Goal: Register for event/course

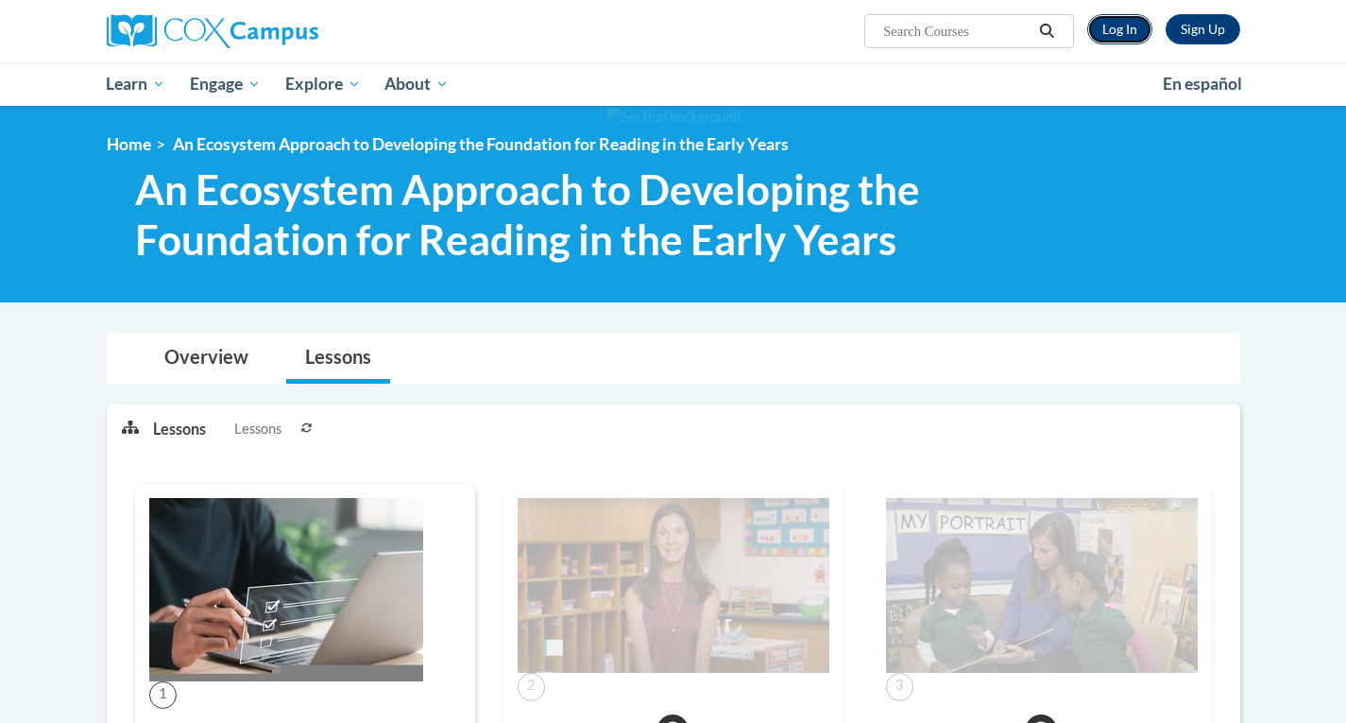
drag, startPoint x: 0, startPoint y: 0, endPoint x: 1114, endPoint y: 21, distance: 1113.7
click at [1111, 22] on link "Log In" at bounding box center [1119, 29] width 65 height 30
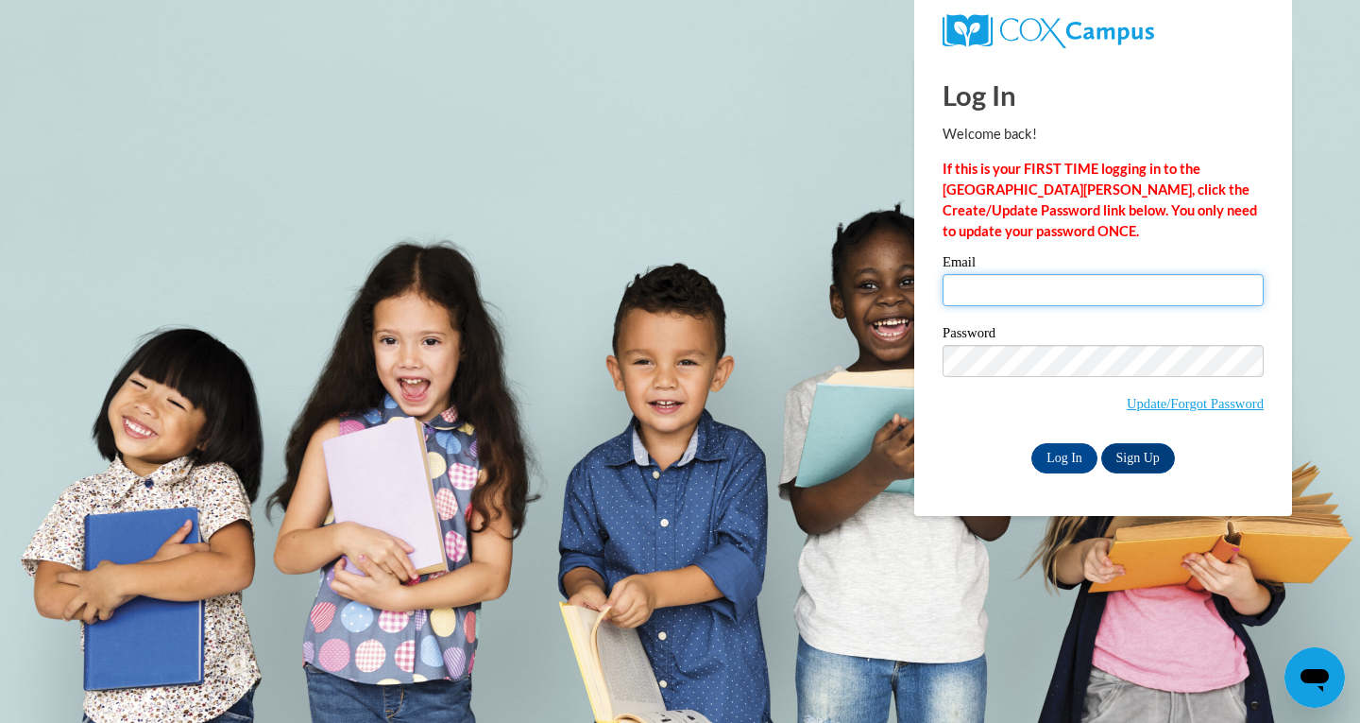
click at [1142, 280] on input "Email" at bounding box center [1103, 290] width 321 height 32
type input "[PERSON_NAME][EMAIL_ADDRESS][PERSON_NAME][DOMAIN_NAME]"
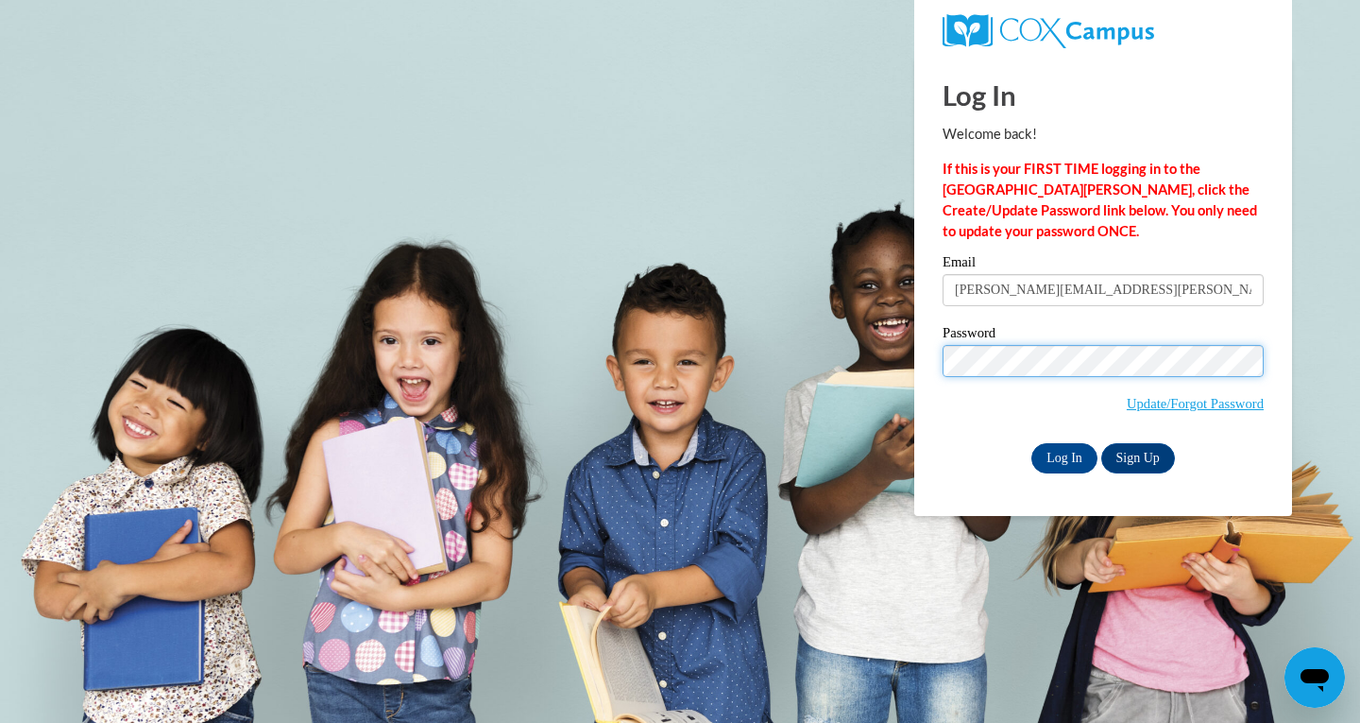
click at [1031, 443] on input "Log In" at bounding box center [1064, 458] width 66 height 30
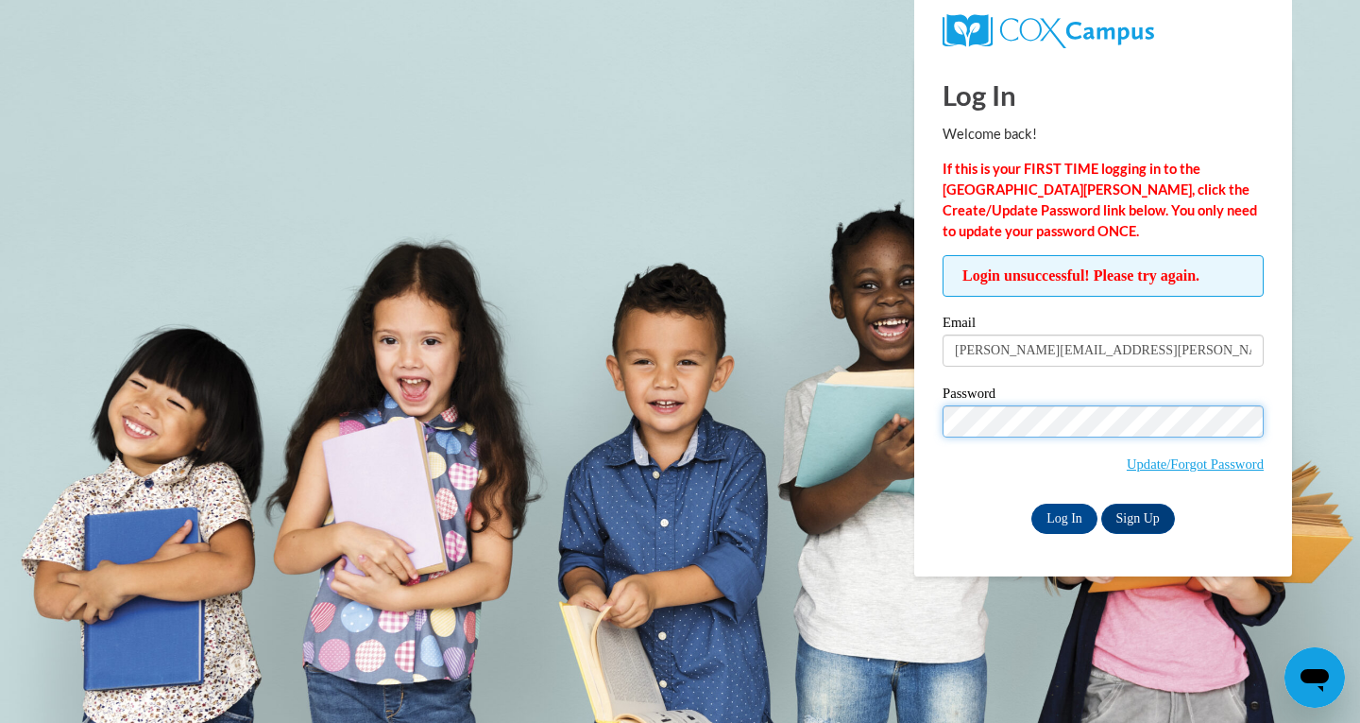
click at [1031, 503] on input "Log In" at bounding box center [1064, 518] width 66 height 30
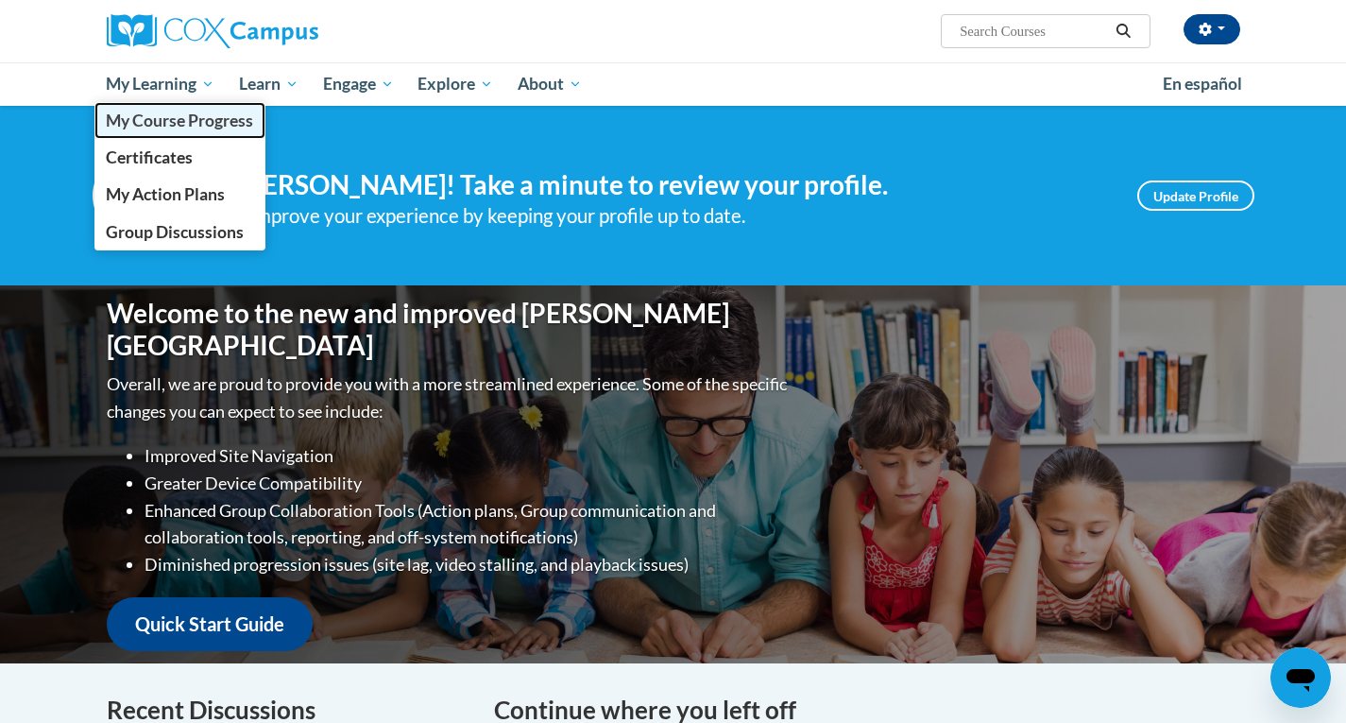
click at [204, 102] on link "My Course Progress" at bounding box center [180, 120] width 172 height 37
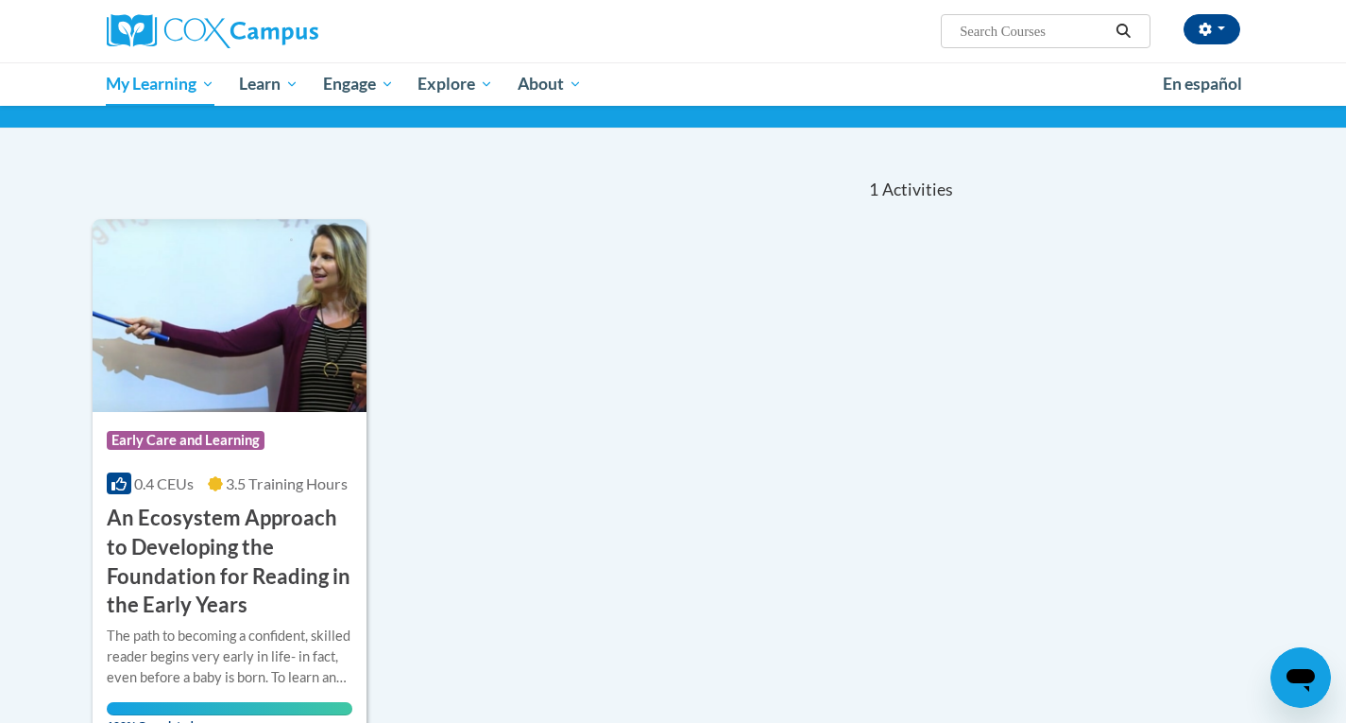
scroll to position [94, 0]
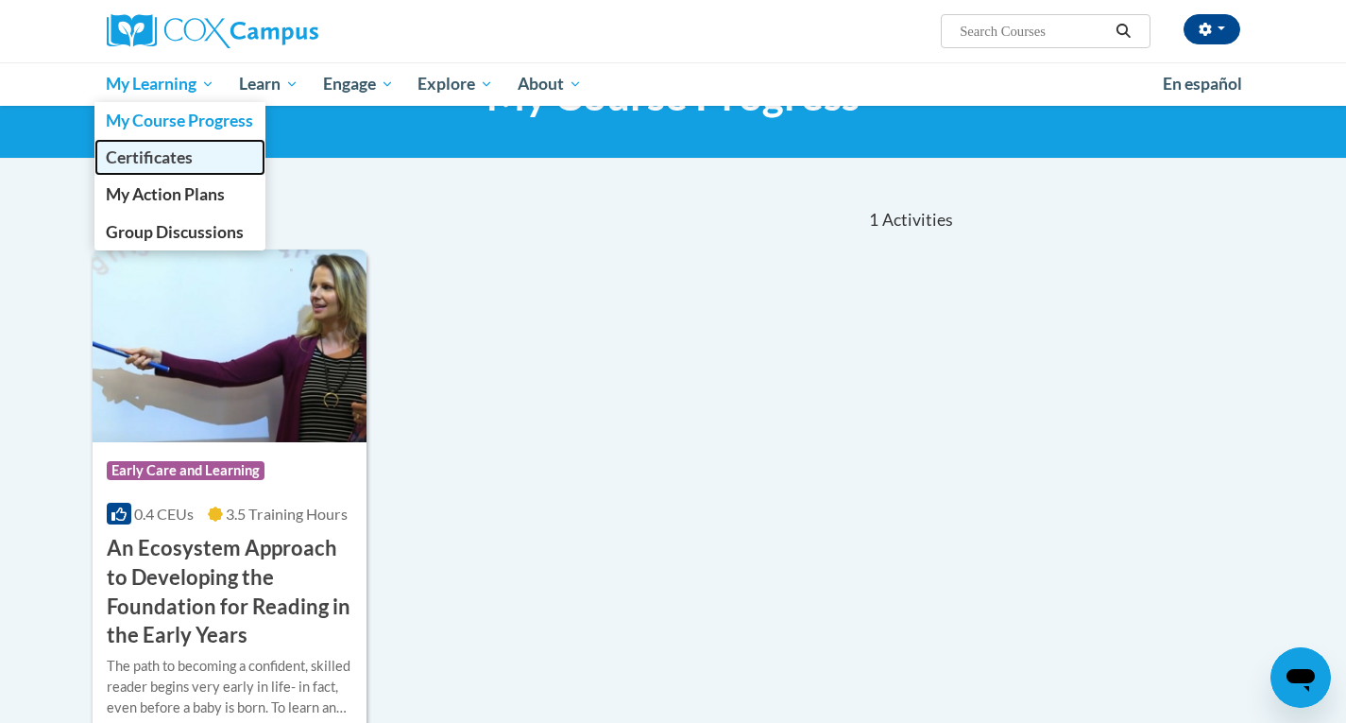
click at [194, 164] on link "Certificates" at bounding box center [180, 157] width 172 height 37
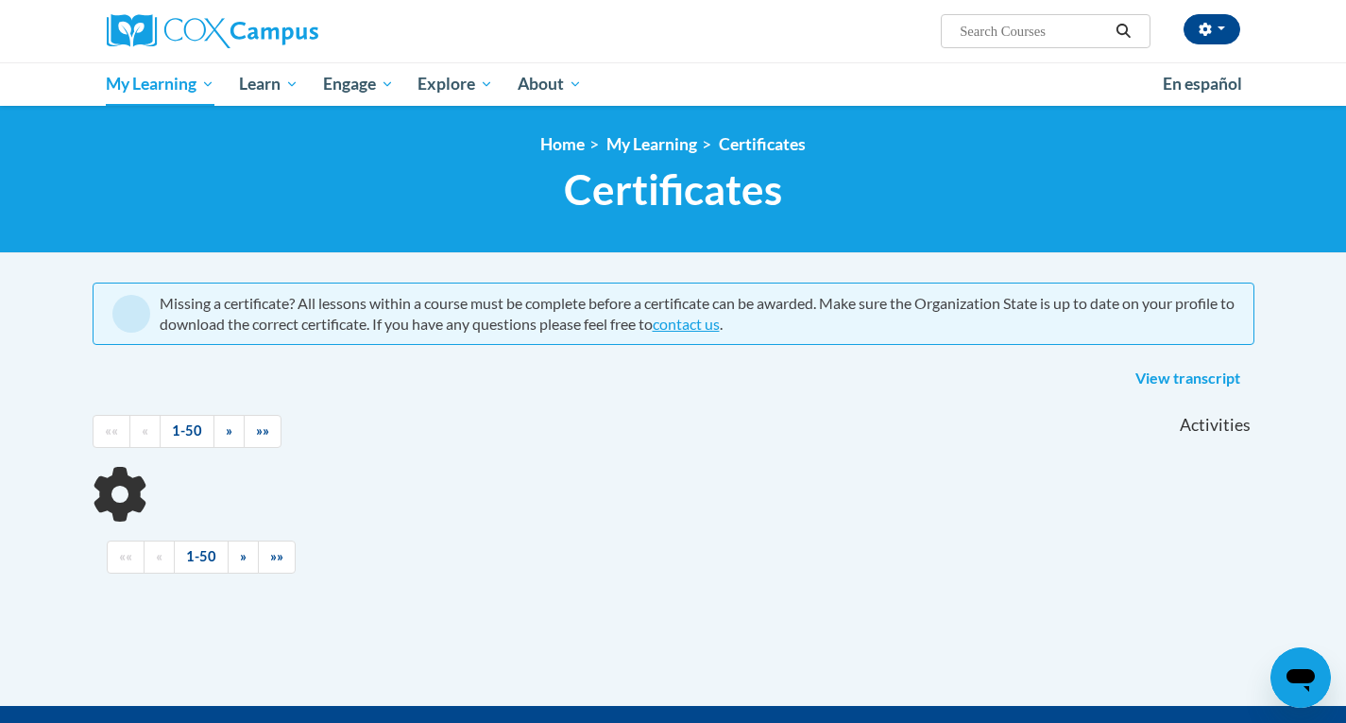
drag, startPoint x: 0, startPoint y: 0, endPoint x: 167, endPoint y: 150, distance: 224.7
click at [167, 150] on ol "Home My Learning Certificates" at bounding box center [674, 144] width 1162 height 21
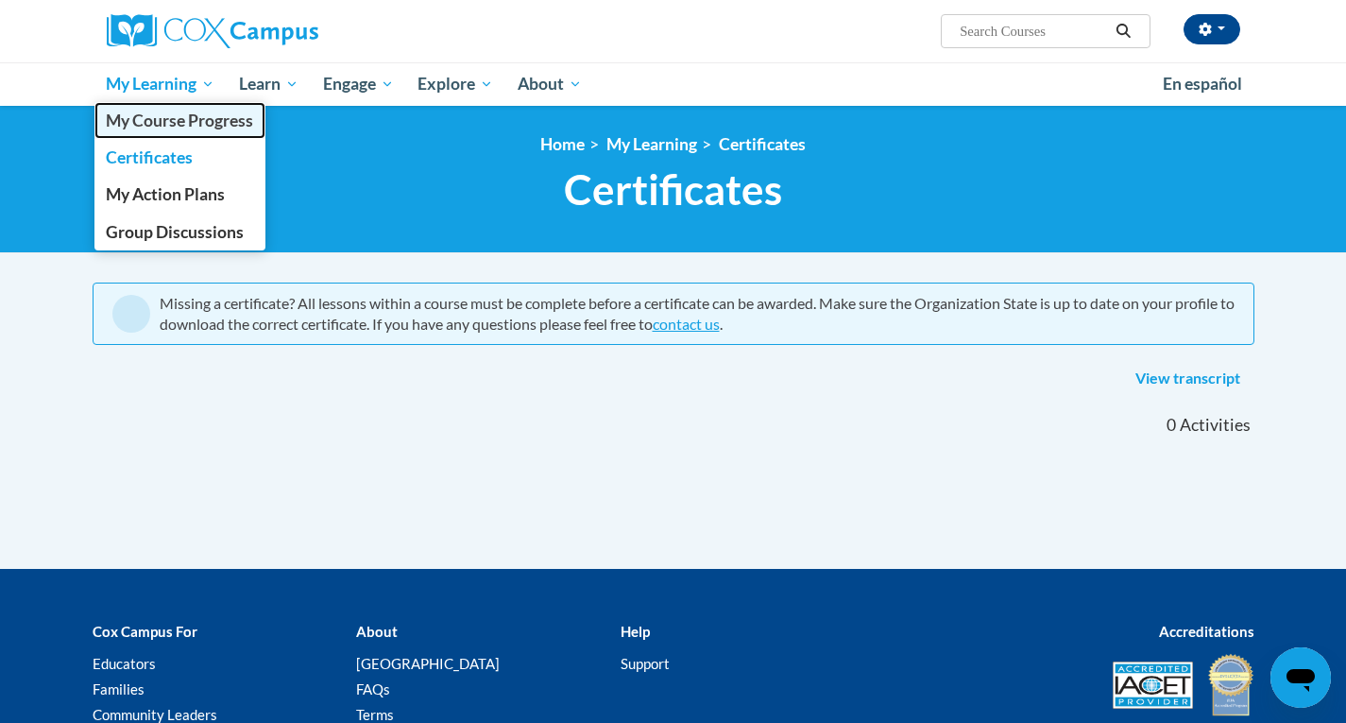
click at [197, 123] on span "My Course Progress" at bounding box center [179, 121] width 147 height 20
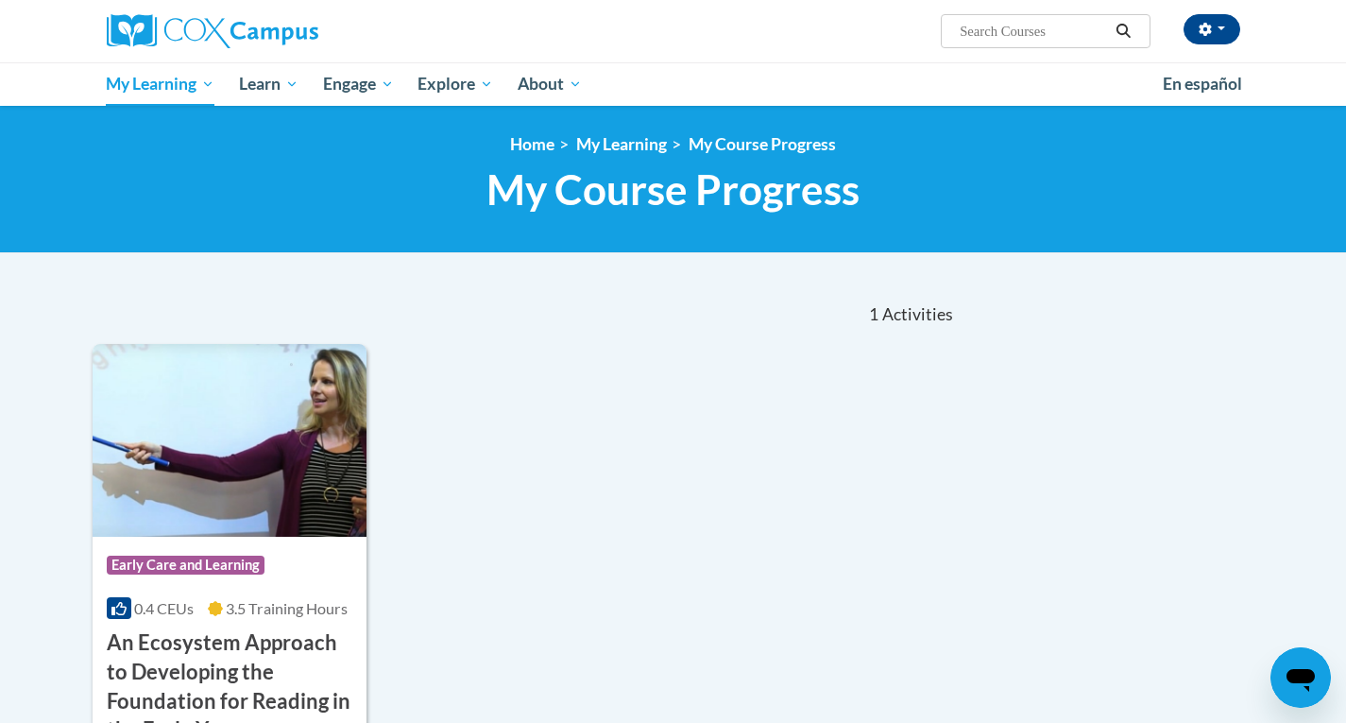
drag, startPoint x: 570, startPoint y: 167, endPoint x: 557, endPoint y: 165, distance: 13.4
drag, startPoint x: 557, startPoint y: 165, endPoint x: 364, endPoint y: 136, distance: 195.8
click at [364, 136] on ol "Home My Learning My Course Progress" at bounding box center [674, 144] width 1162 height 21
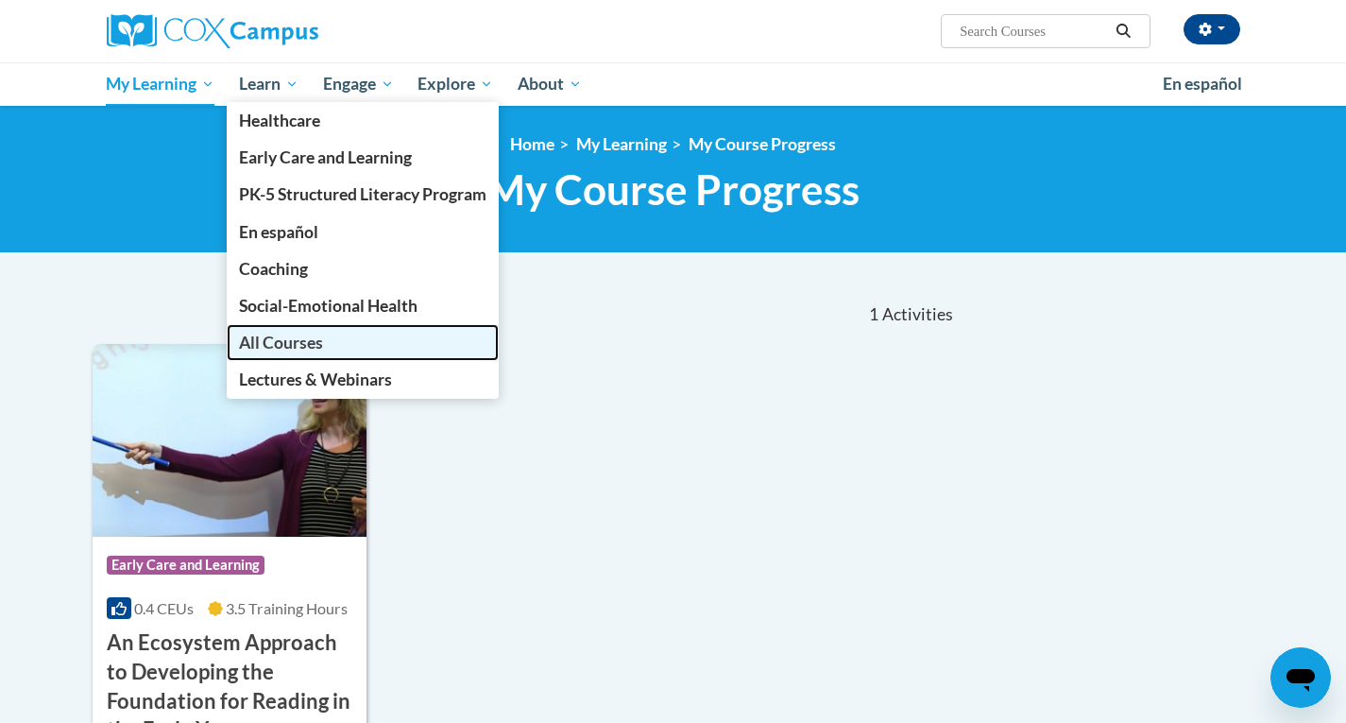
click at [352, 354] on link "All Courses" at bounding box center [363, 342] width 272 height 37
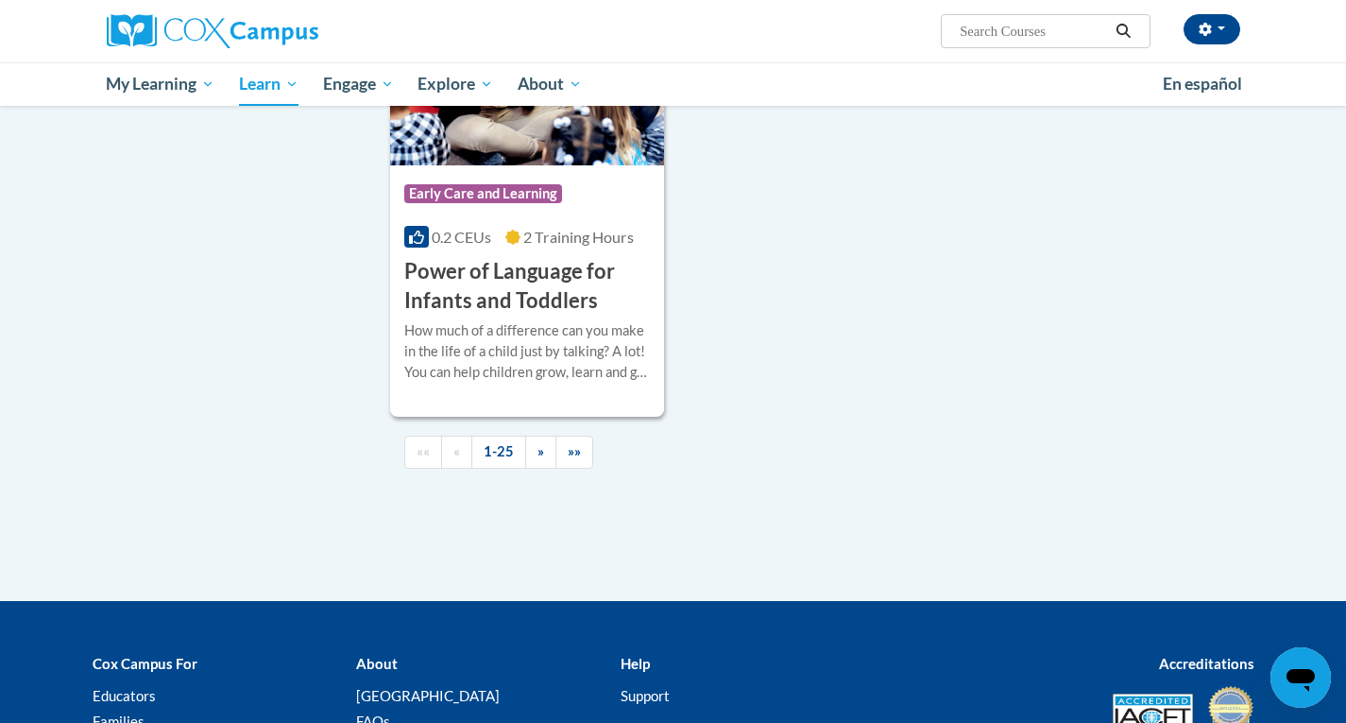
scroll to position [4534, 0]
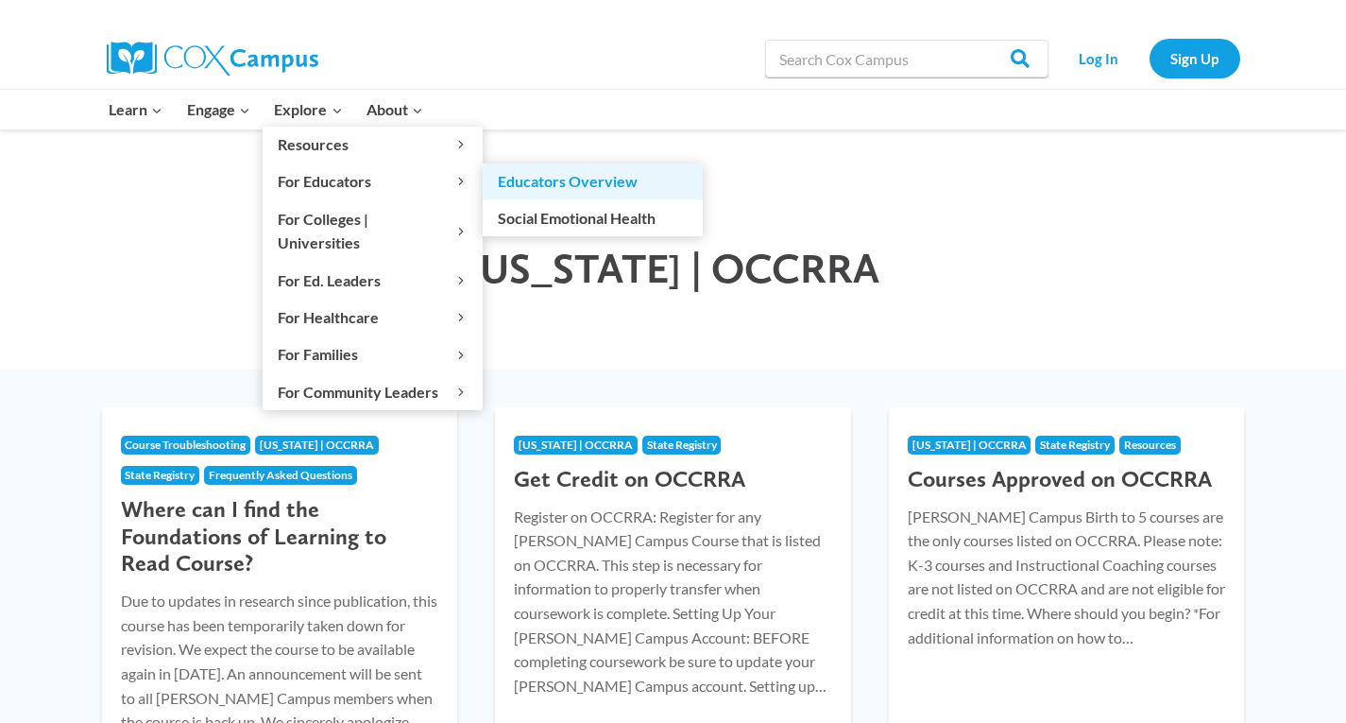
click at [527, 179] on link "Educators Overview" at bounding box center [593, 181] width 220 height 36
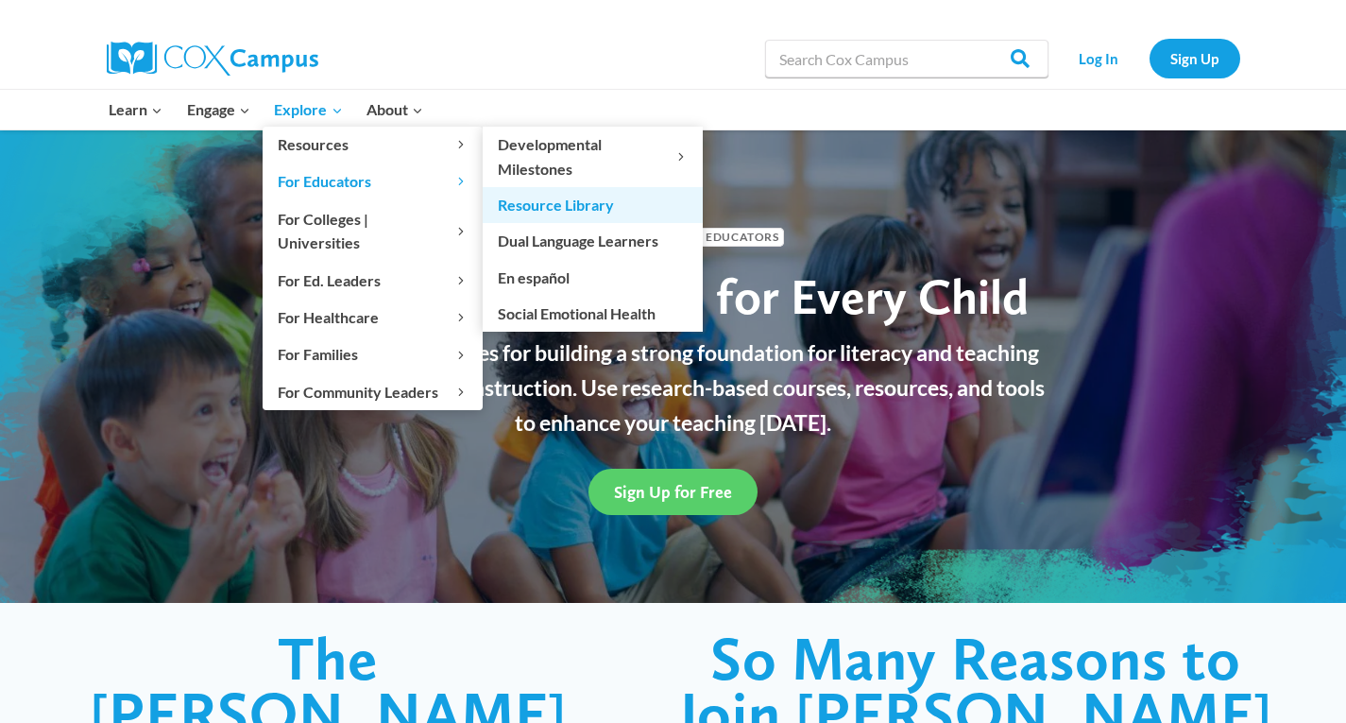
click at [607, 208] on link "Resource Library" at bounding box center [593, 205] width 220 height 36
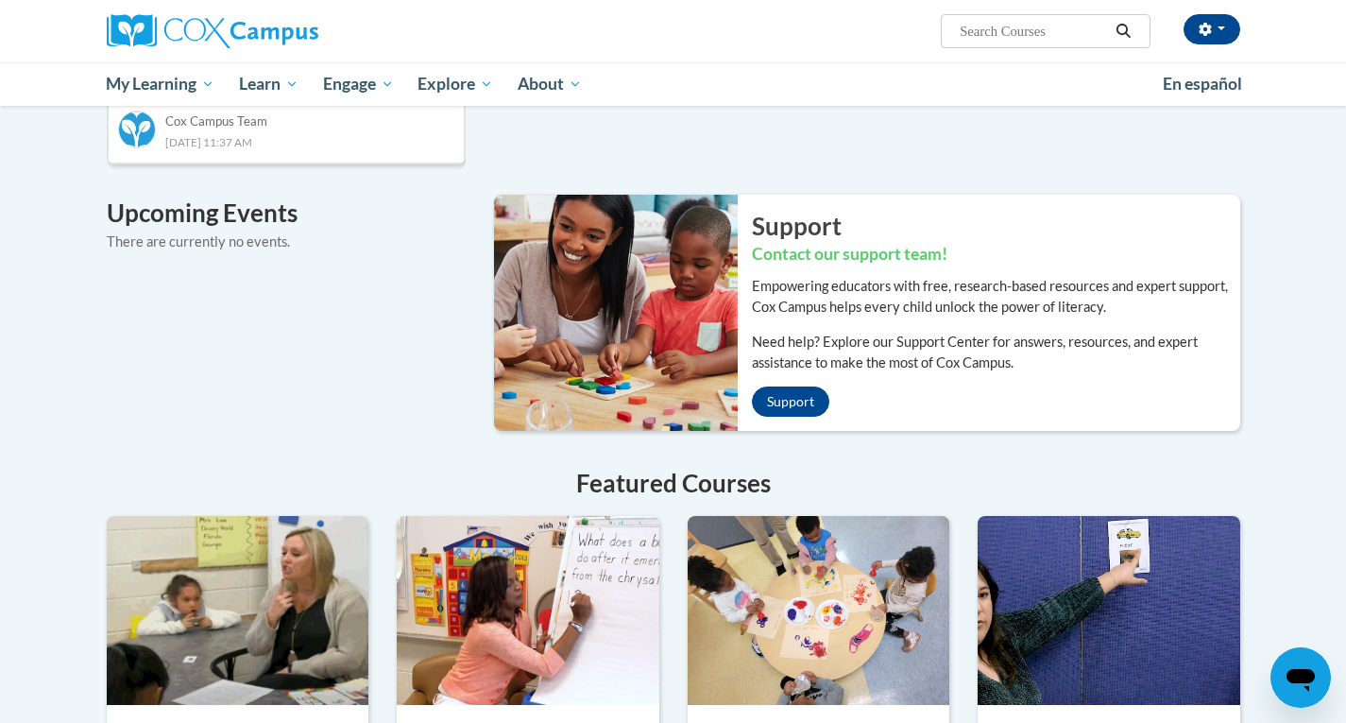
scroll to position [1092, 0]
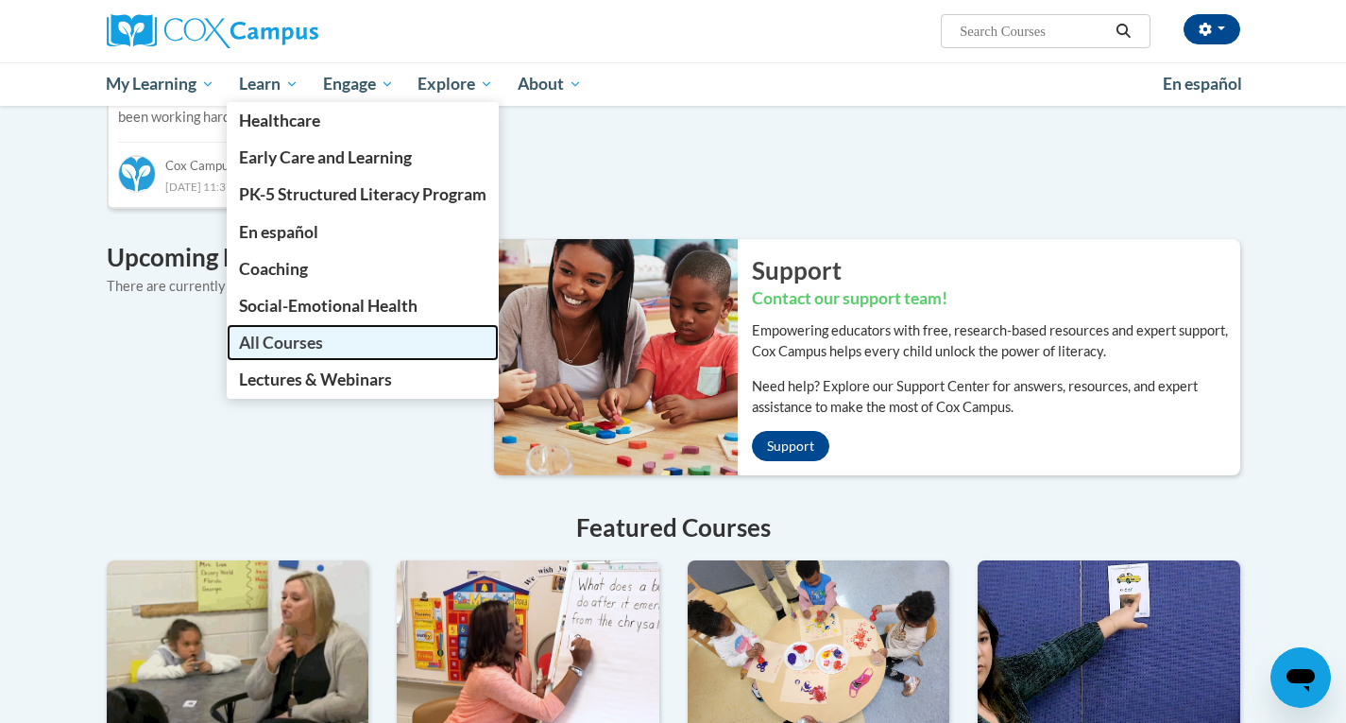
click at [352, 349] on link "All Courses" at bounding box center [363, 342] width 272 height 37
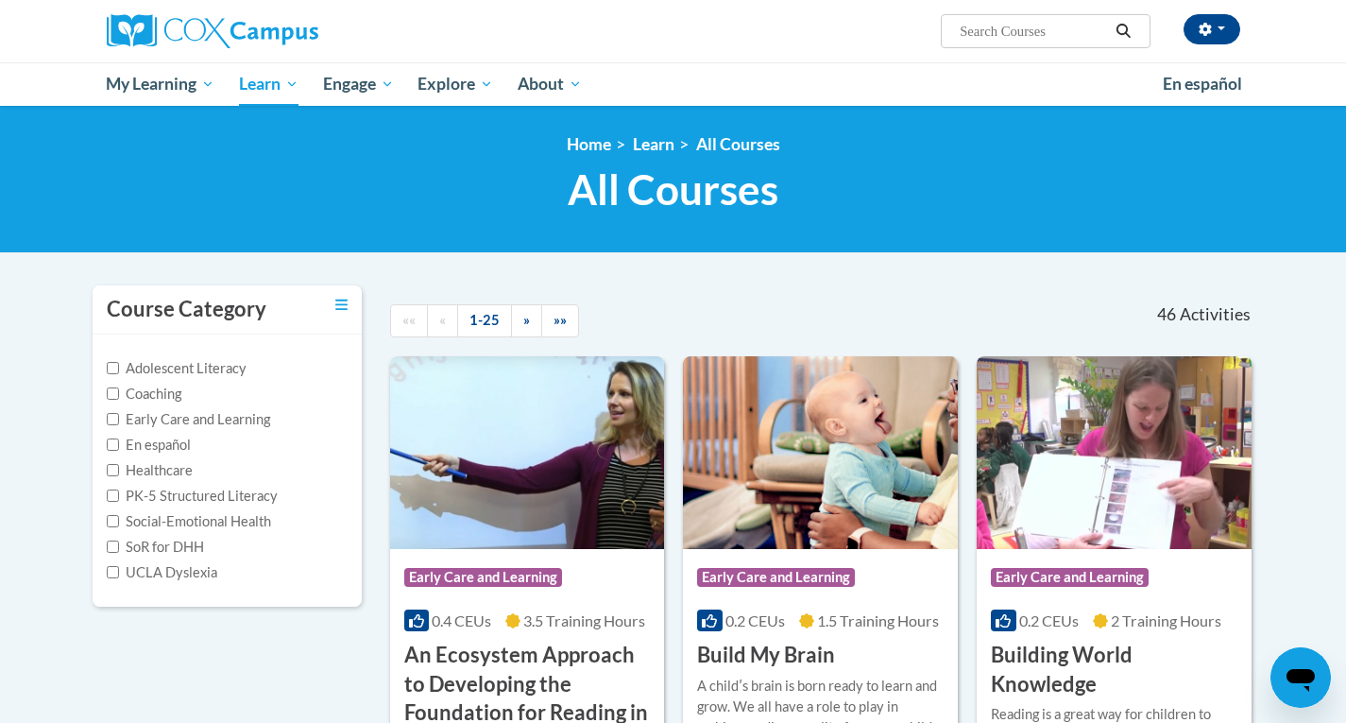
click at [1060, 33] on input "Search..." at bounding box center [1033, 31] width 151 height 23
type input "read with me part 1"
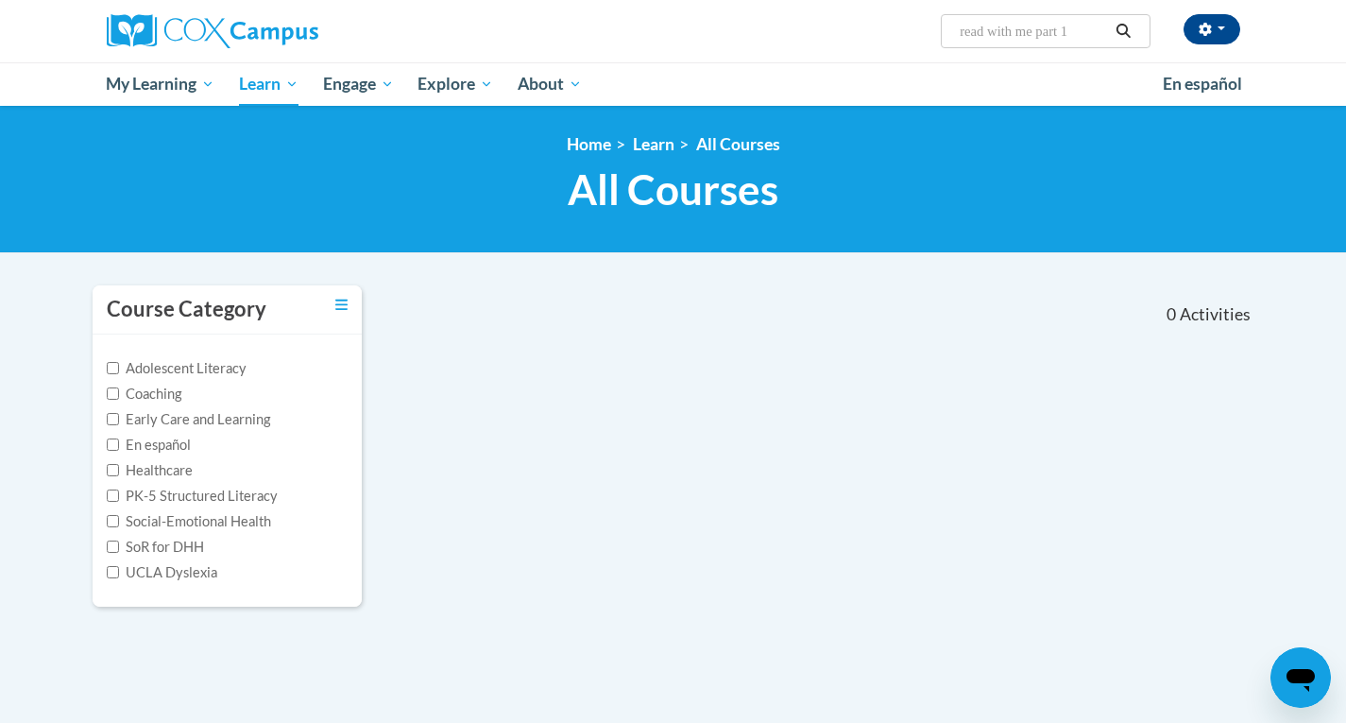
click at [1094, 35] on input "read with me part 1" at bounding box center [1033, 31] width 151 height 23
type input "read with me"
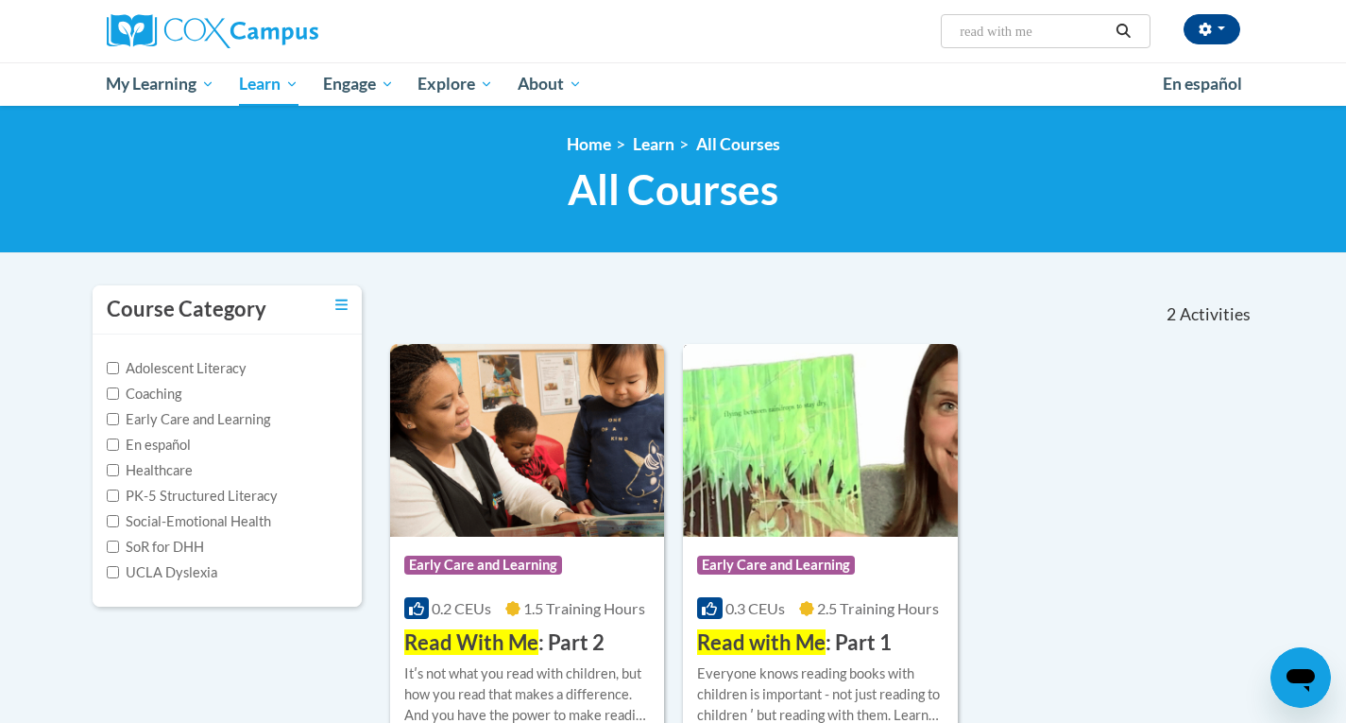
click at [756, 466] on img at bounding box center [820, 440] width 275 height 193
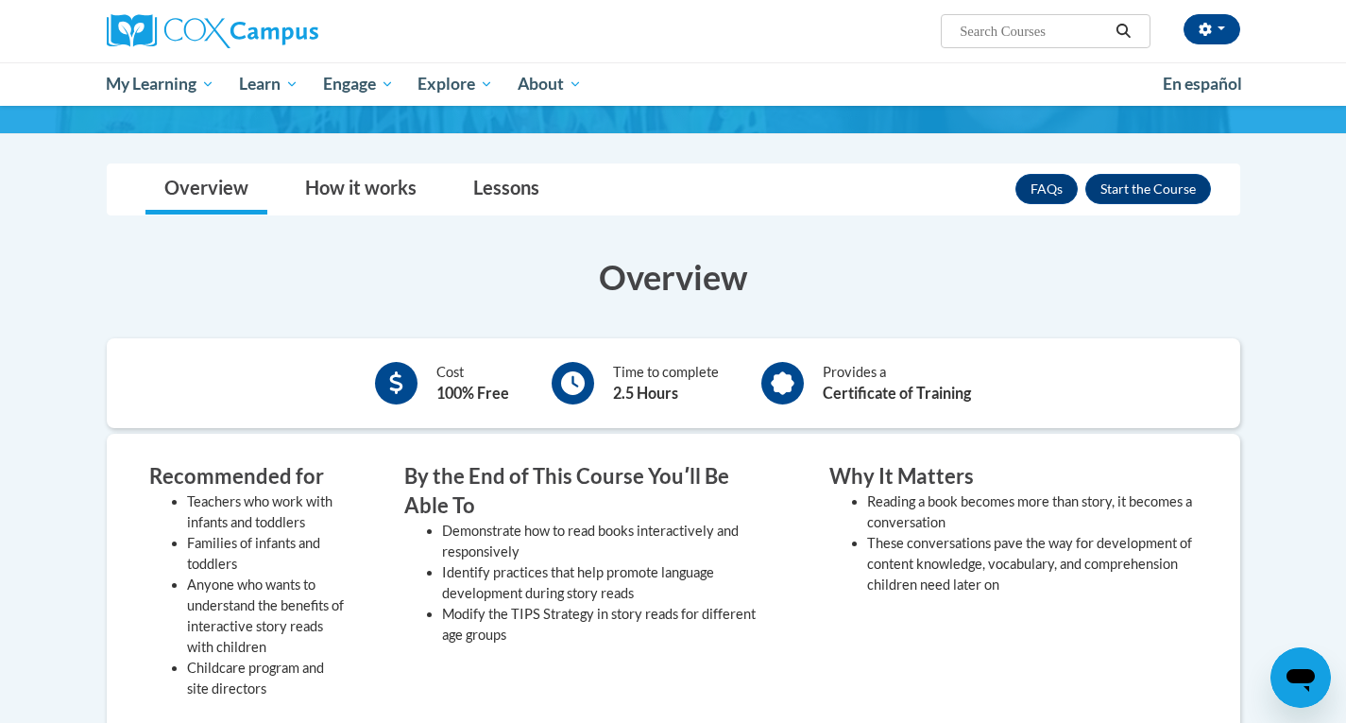
scroll to position [189, 0]
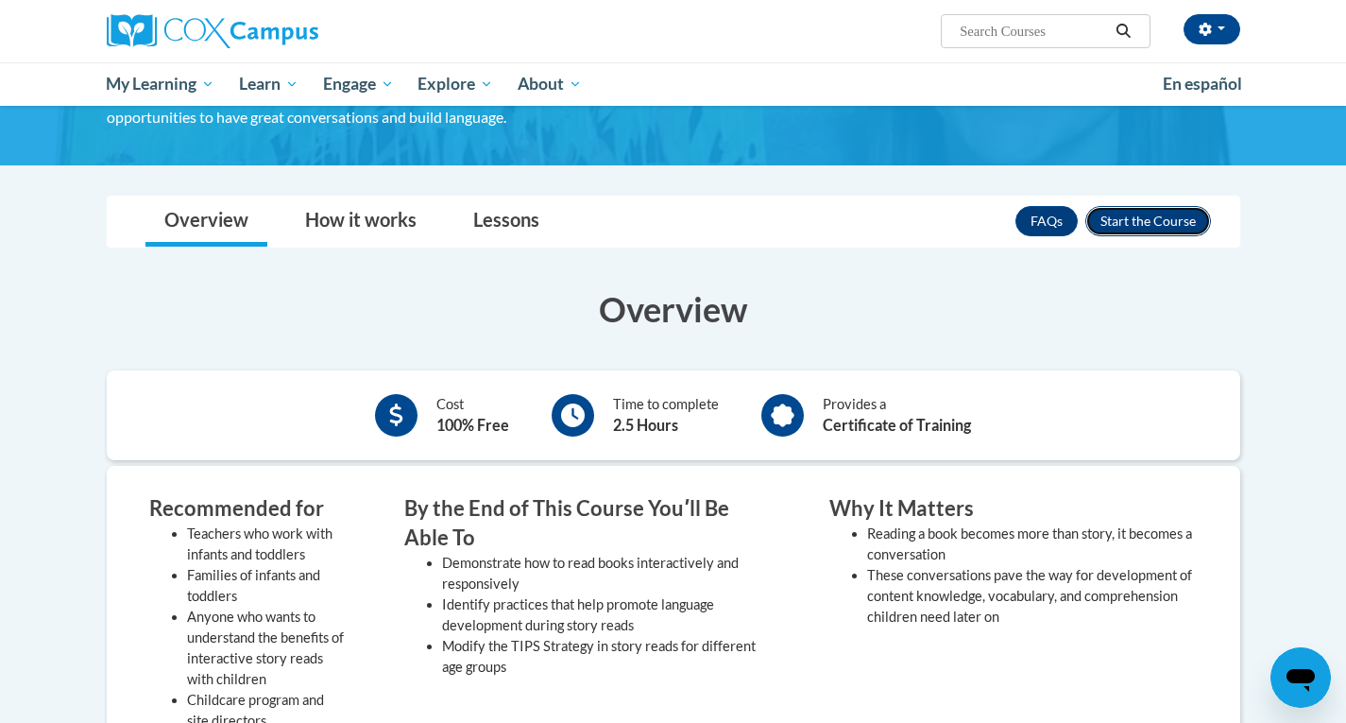
click at [1141, 225] on button "Enroll" at bounding box center [1148, 221] width 126 height 30
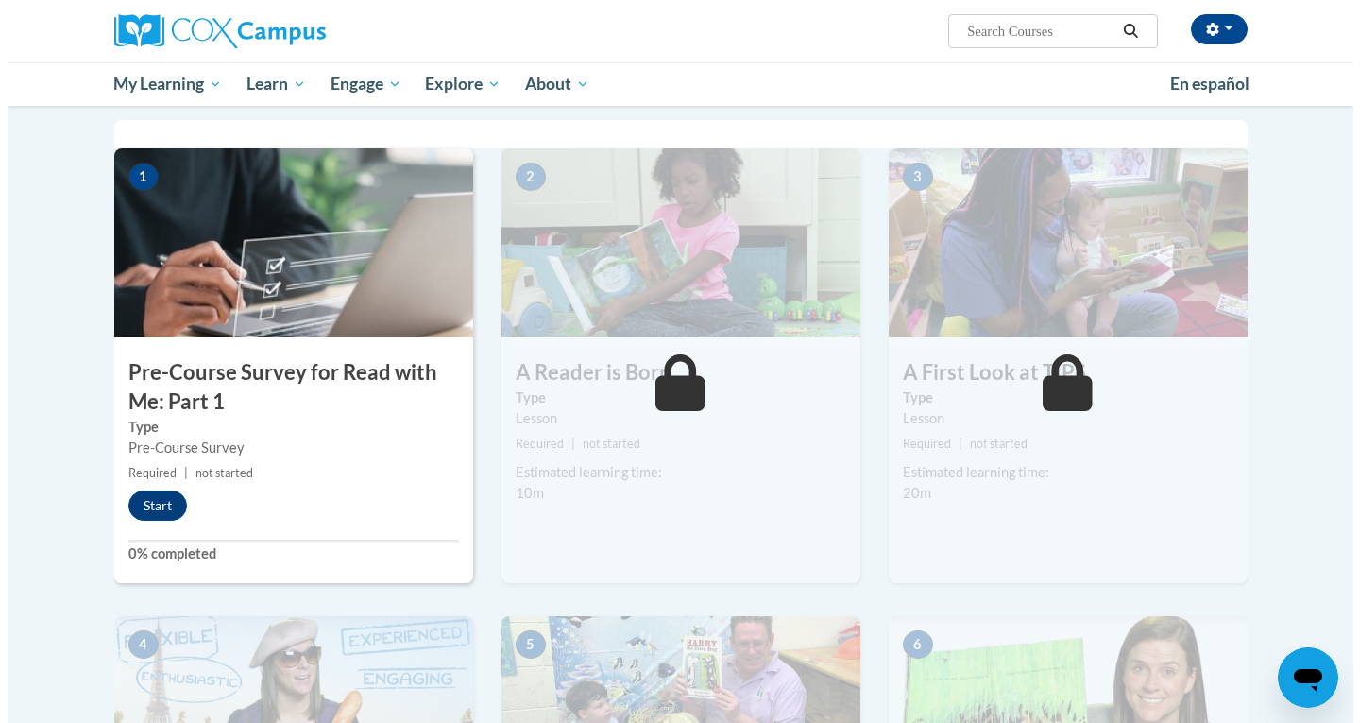
scroll to position [378, 0]
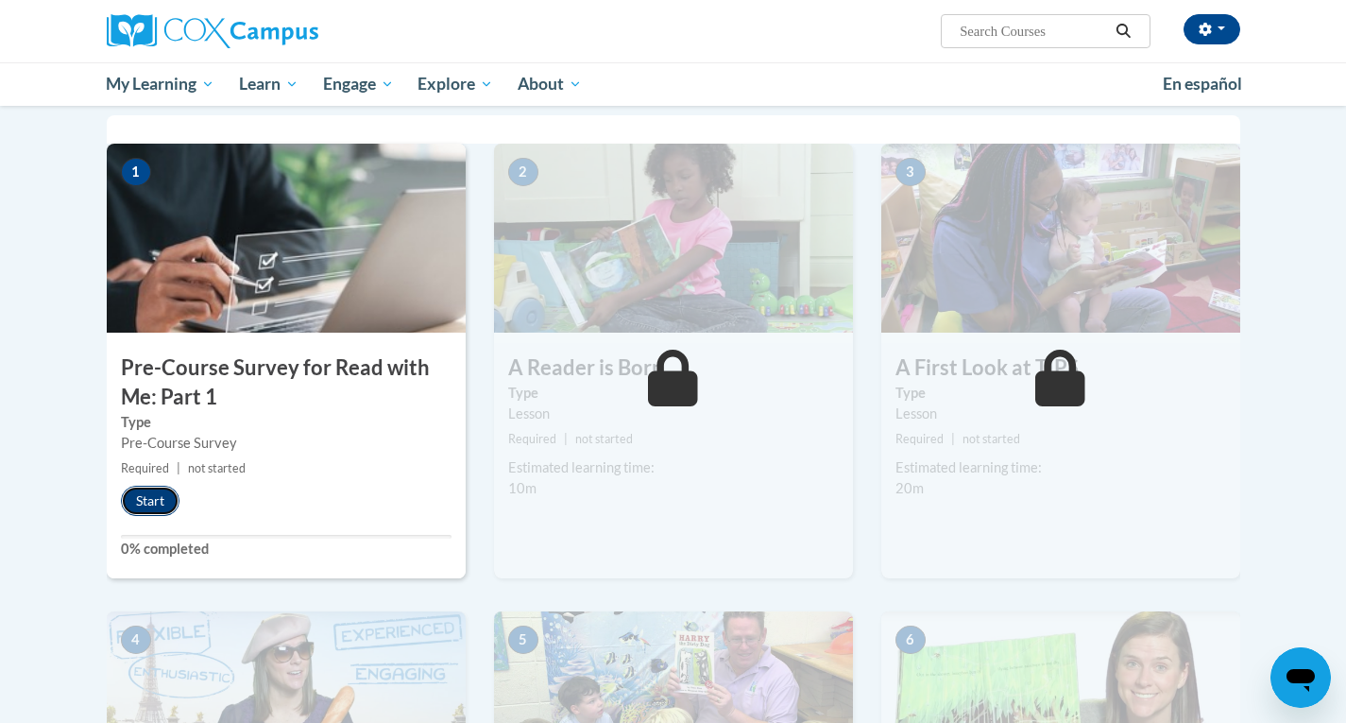
click at [159, 494] on button "Start" at bounding box center [150, 500] width 59 height 30
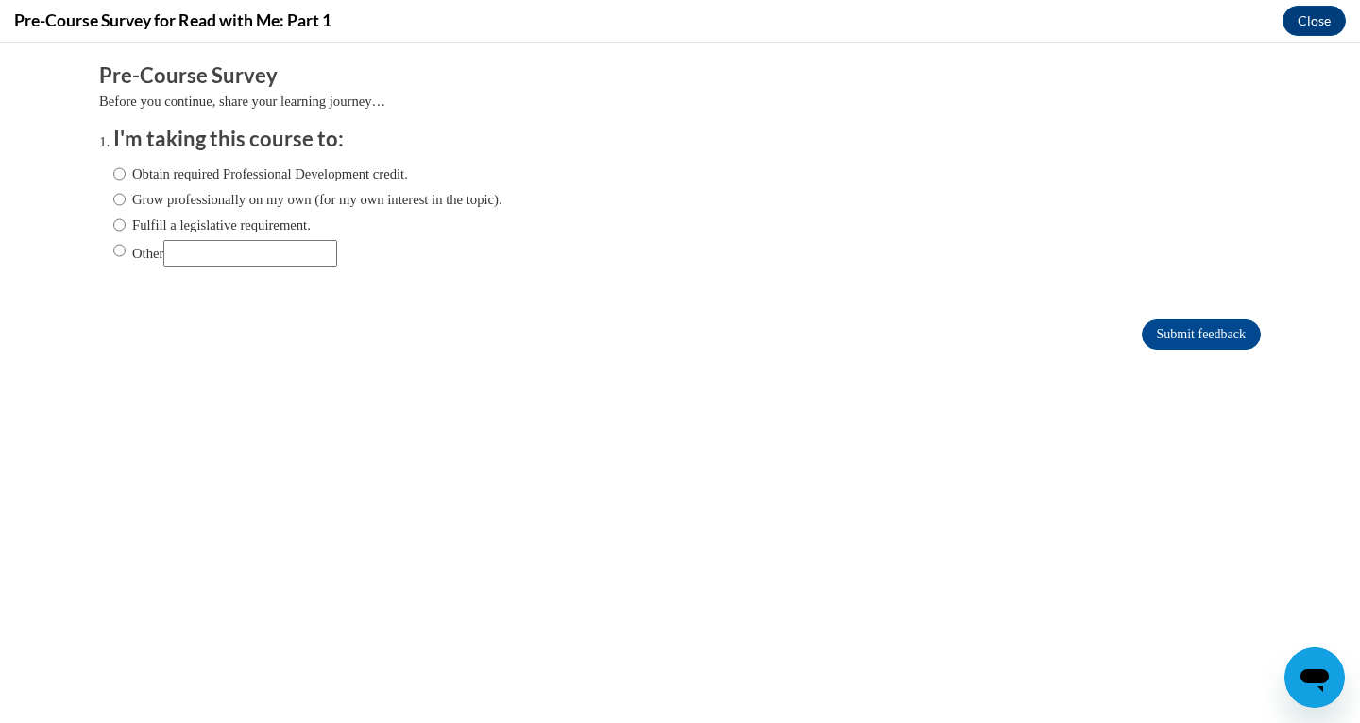
scroll to position [0, 0]
drag, startPoint x: 196, startPoint y: 174, endPoint x: 199, endPoint y: 225, distance: 51.1
click at [196, 174] on label "Obtain required Professional Development credit." at bounding box center [260, 173] width 295 height 21
click at [325, 174] on label "Obtain required Professional Development credit." at bounding box center [260, 173] width 295 height 21
click at [126, 174] on input "Obtain required Professional Development credit." at bounding box center [119, 173] width 12 height 21
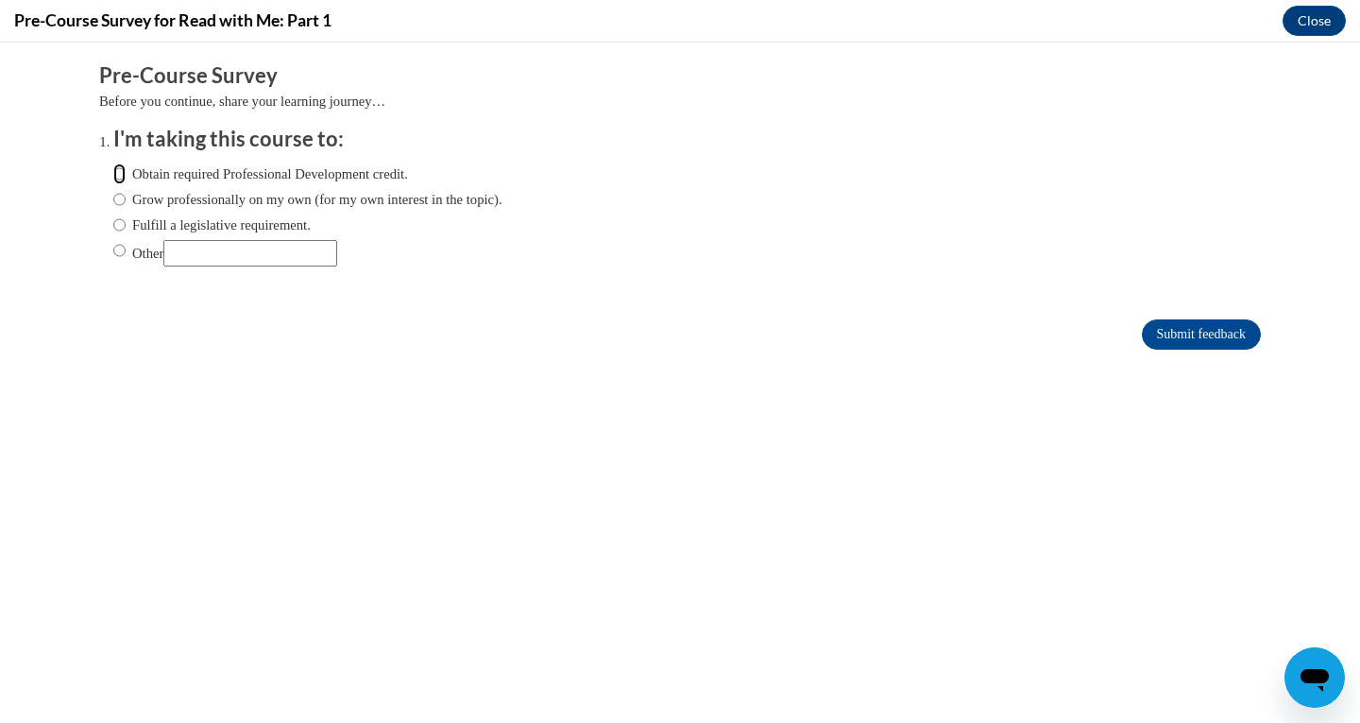
radio input "true"
click at [1210, 341] on input "Submit feedback" at bounding box center [1201, 334] width 119 height 30
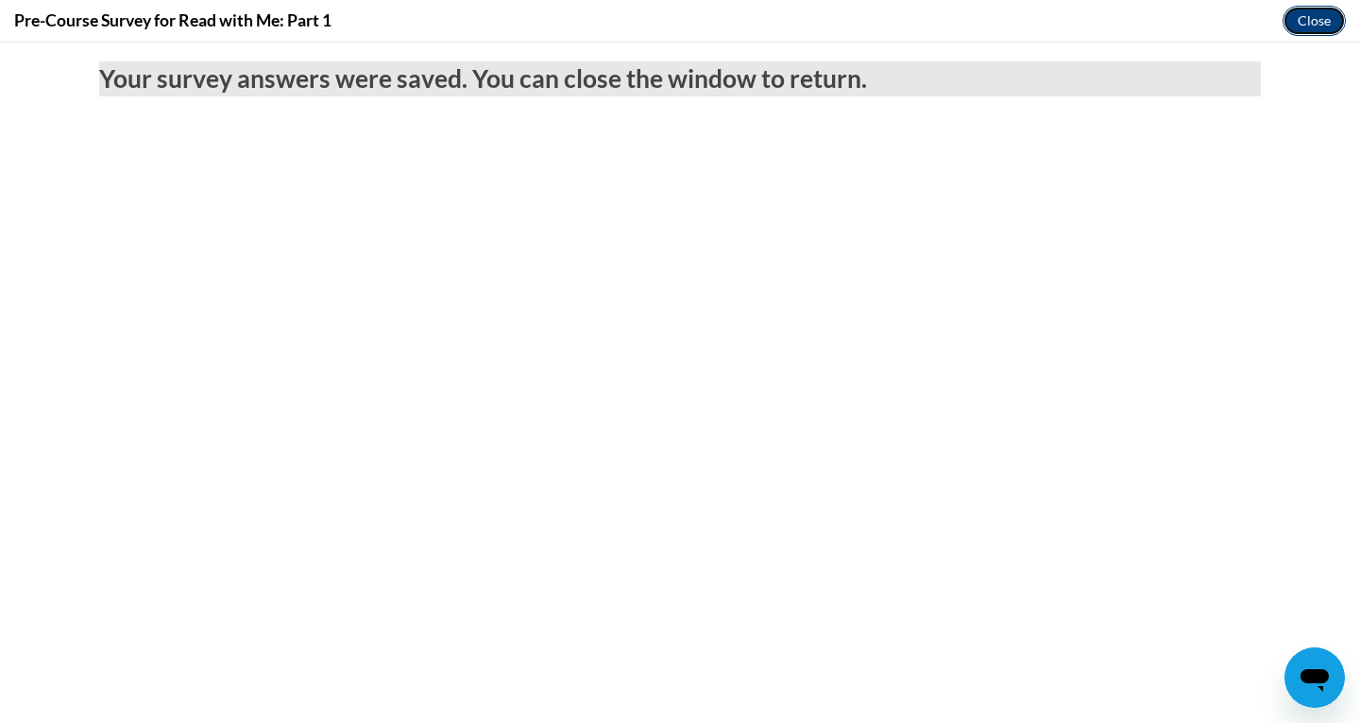
click at [1302, 20] on button "Close" at bounding box center [1314, 21] width 63 height 30
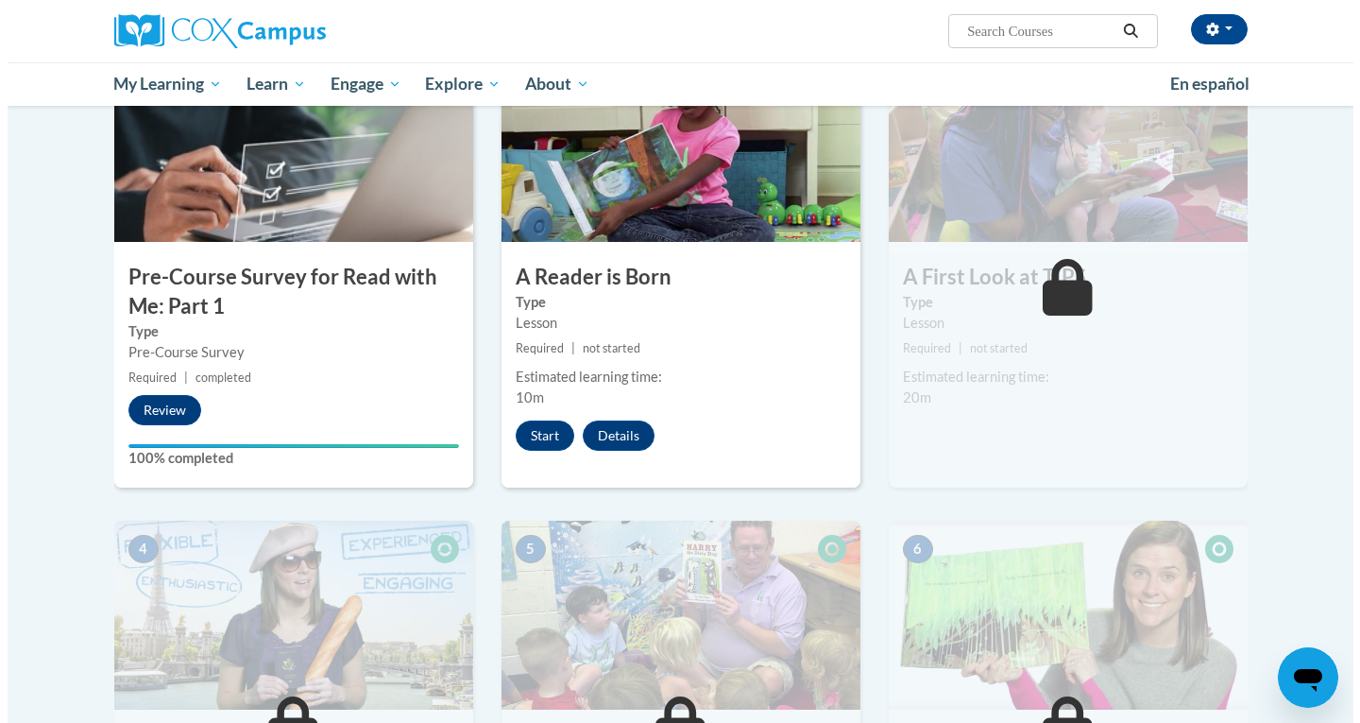
scroll to position [455, 0]
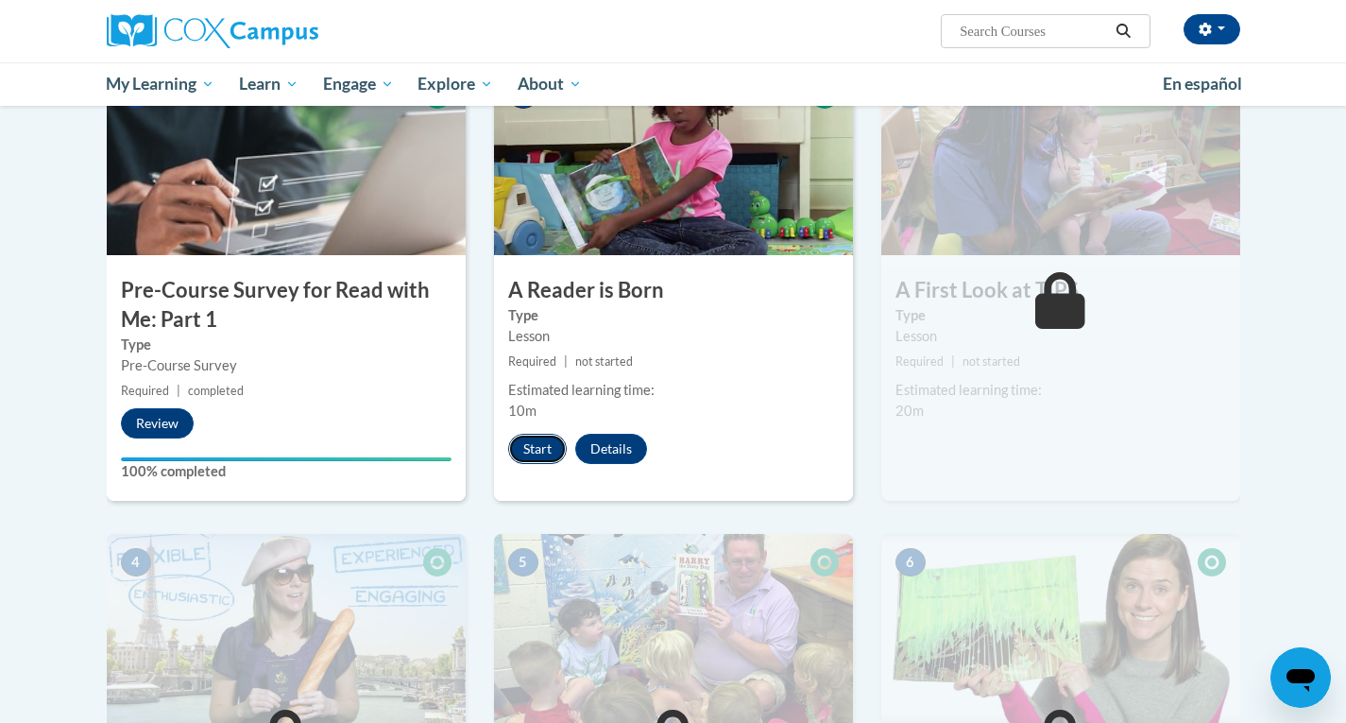
drag, startPoint x: 535, startPoint y: 442, endPoint x: 546, endPoint y: 437, distance: 12.3
click at [546, 437] on button "Start" at bounding box center [537, 449] width 59 height 30
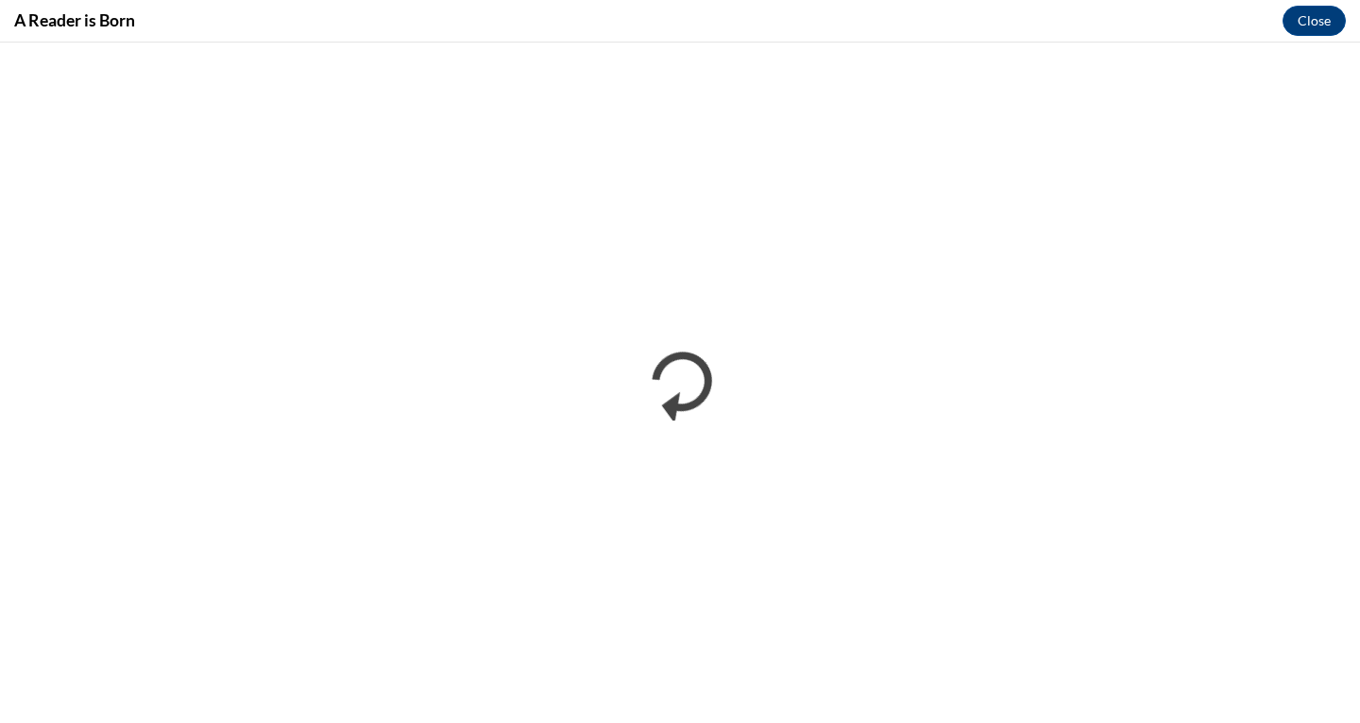
scroll to position [0, 0]
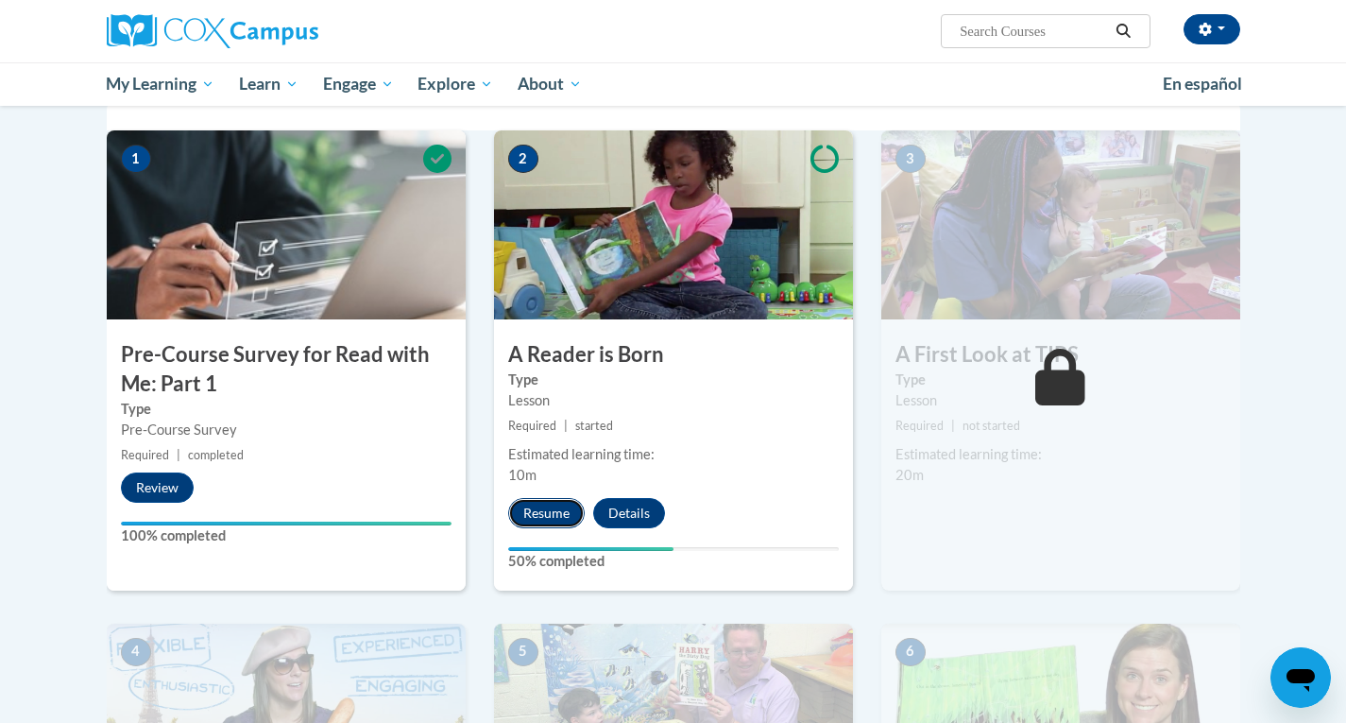
click at [526, 500] on button "Resume" at bounding box center [546, 513] width 77 height 30
